Goal: Information Seeking & Learning: Learn about a topic

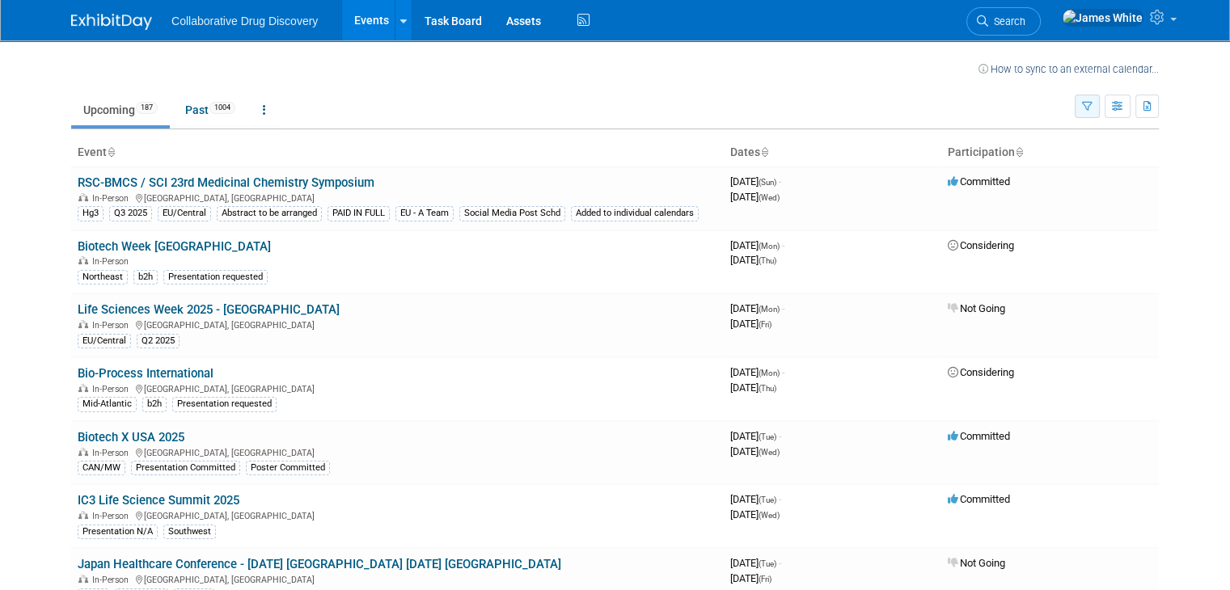
click at [1093, 102] on icon "button" at bounding box center [1087, 107] width 11 height 11
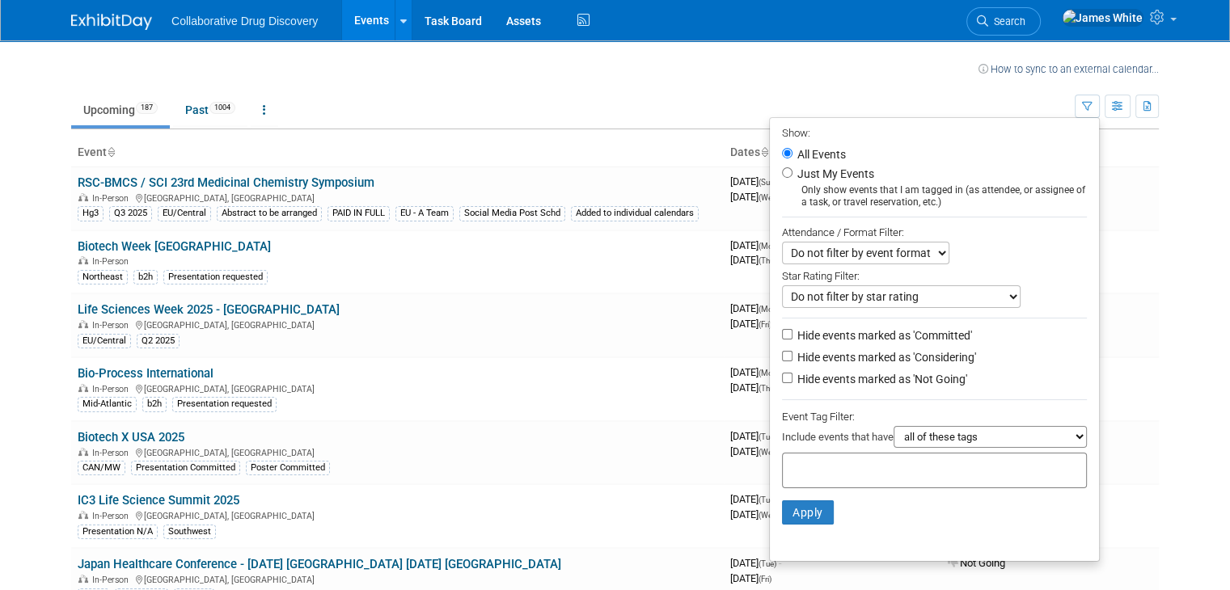
click at [844, 179] on label "Just My Events" at bounding box center [834, 174] width 80 height 16
click at [793, 178] on input "Just My Events" at bounding box center [787, 172] width 11 height 11
radio input "true"
click at [819, 509] on button "Apply" at bounding box center [808, 513] width 52 height 24
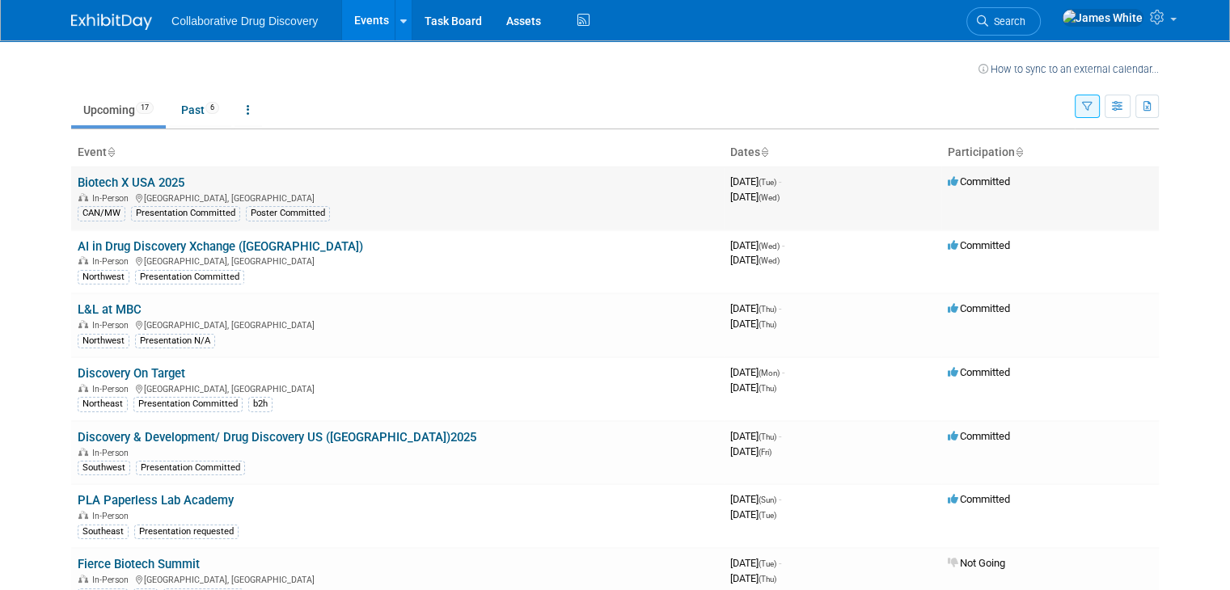
click at [149, 178] on link "Biotech X USA 2025" at bounding box center [131, 183] width 107 height 15
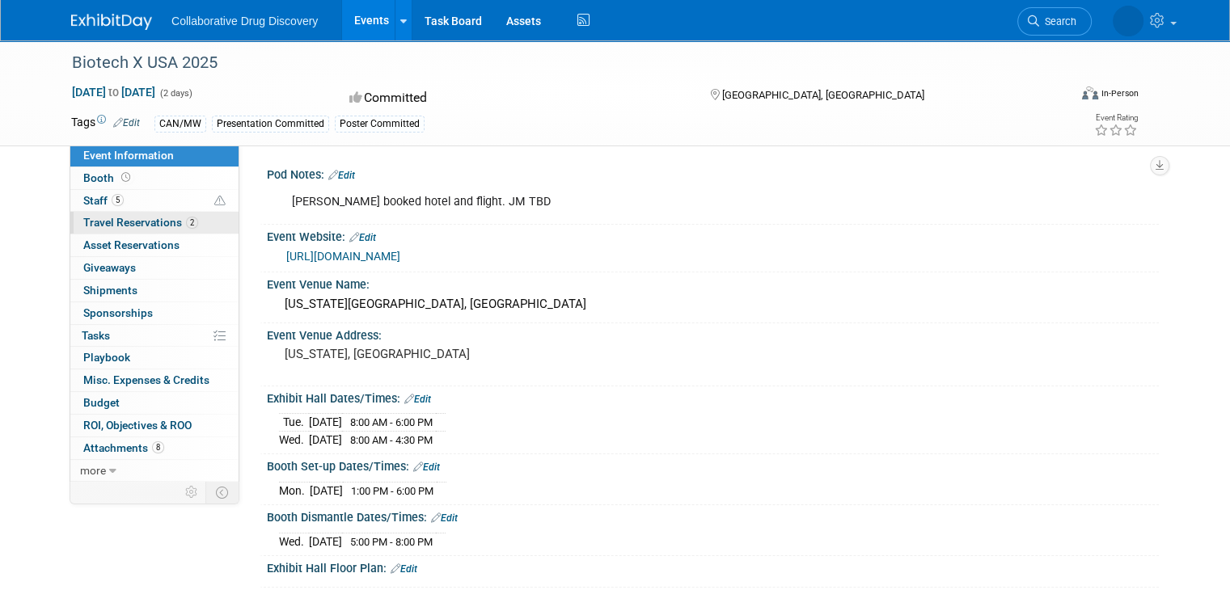
click at [145, 224] on span "Travel Reservations 2" at bounding box center [140, 222] width 115 height 13
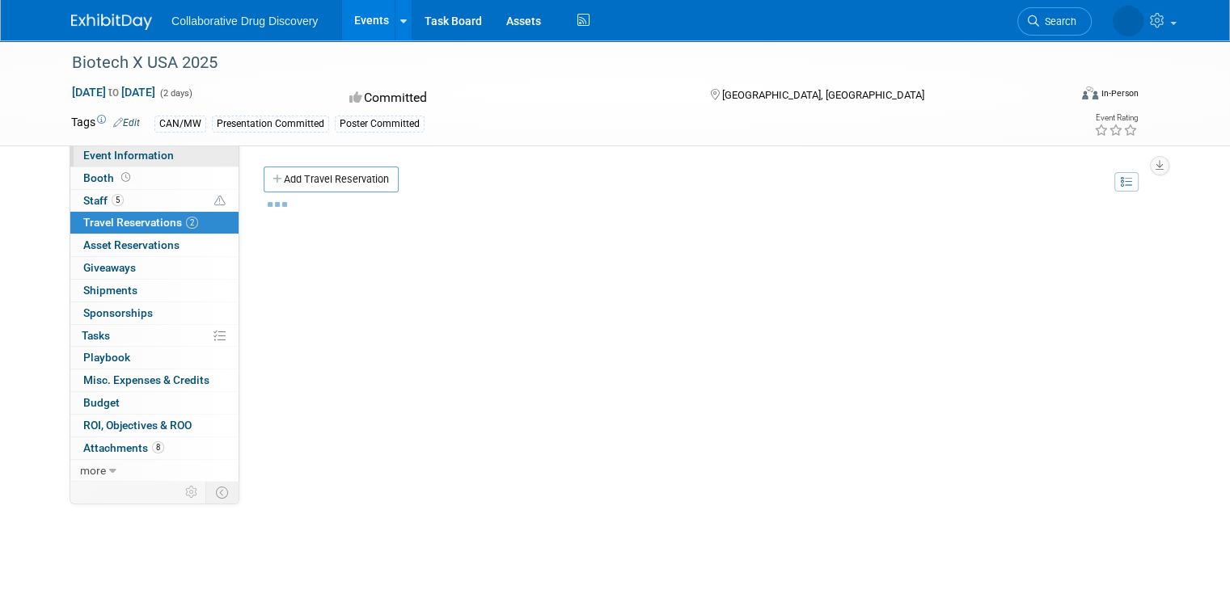
click at [152, 159] on span "Event Information" at bounding box center [128, 155] width 91 height 13
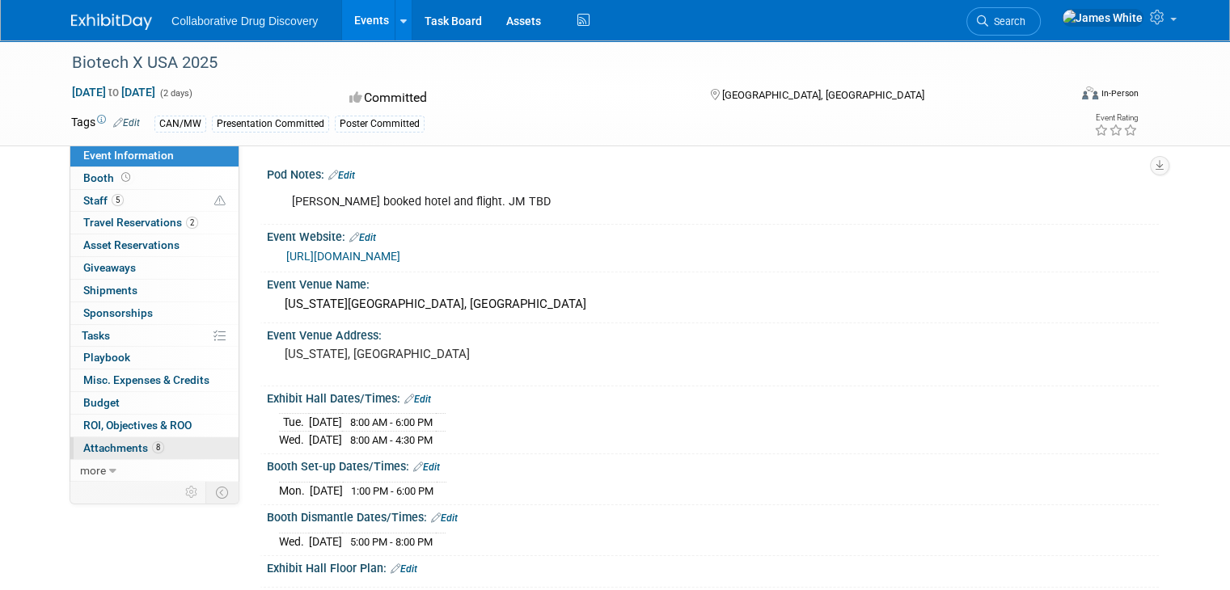
click at [120, 446] on span "Attachments 8" at bounding box center [123, 448] width 81 height 13
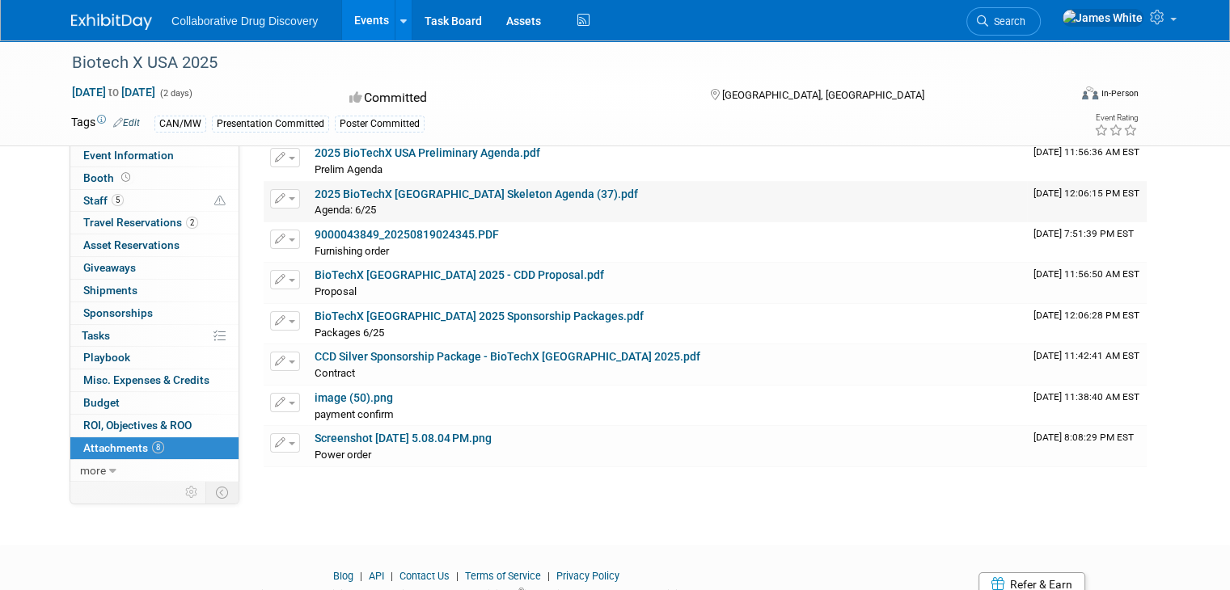
scroll to position [103, 0]
click at [484, 311] on link "BioTechX USA 2025 Sponsorship Packages.pdf" at bounding box center [479, 315] width 329 height 13
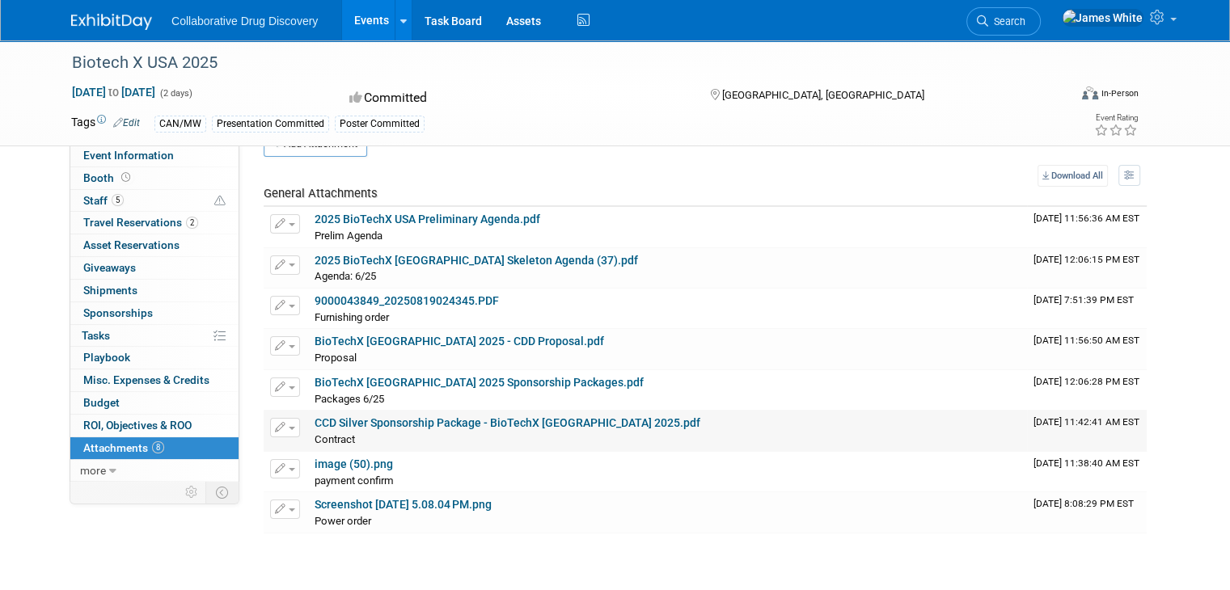
scroll to position [3, 0]
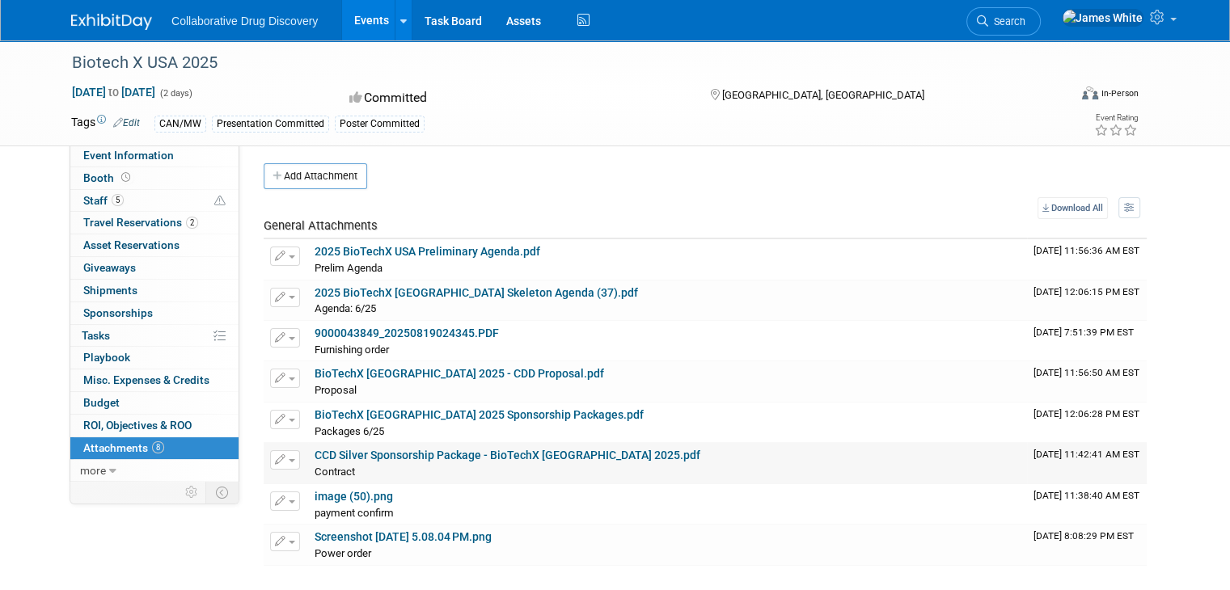
click at [520, 457] on link "CCD Silver Sponsorship Package - BioTechX USA 2025.pdf" at bounding box center [508, 455] width 386 height 13
